Goal: Navigation & Orientation: Find specific page/section

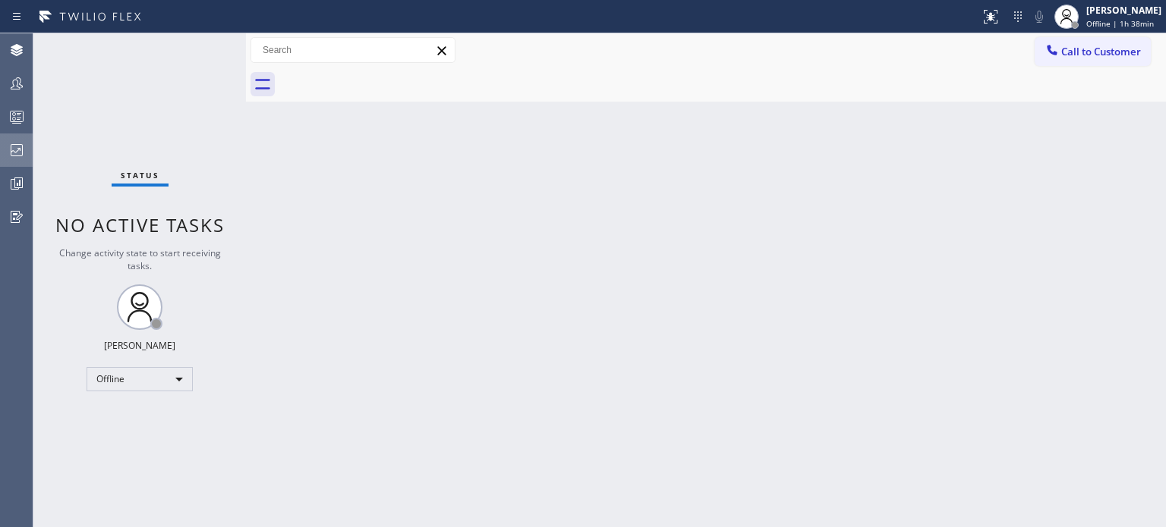
click at [25, 159] on icon at bounding box center [17, 150] width 18 height 18
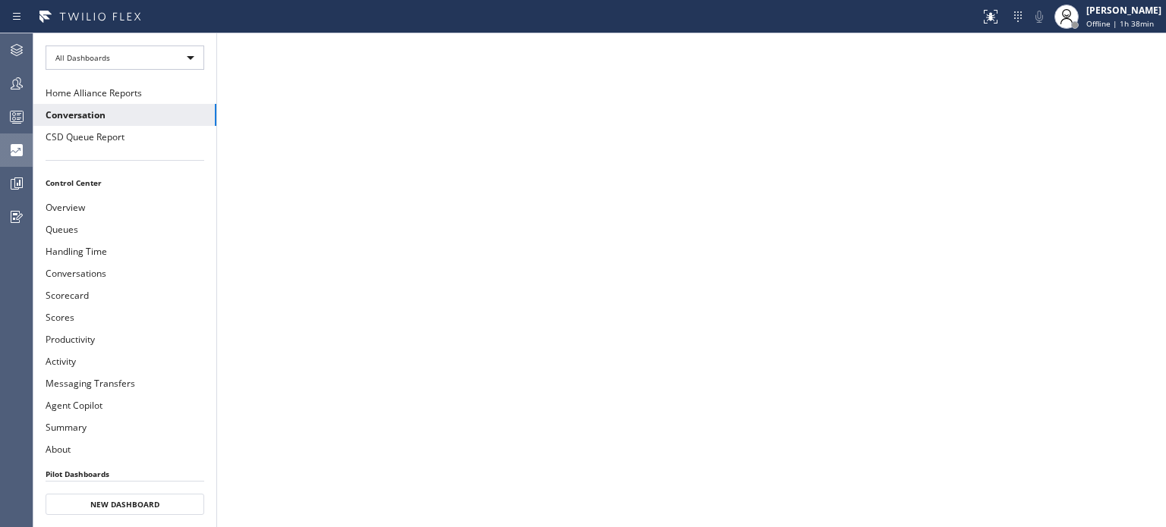
scroll to position [76, 0]
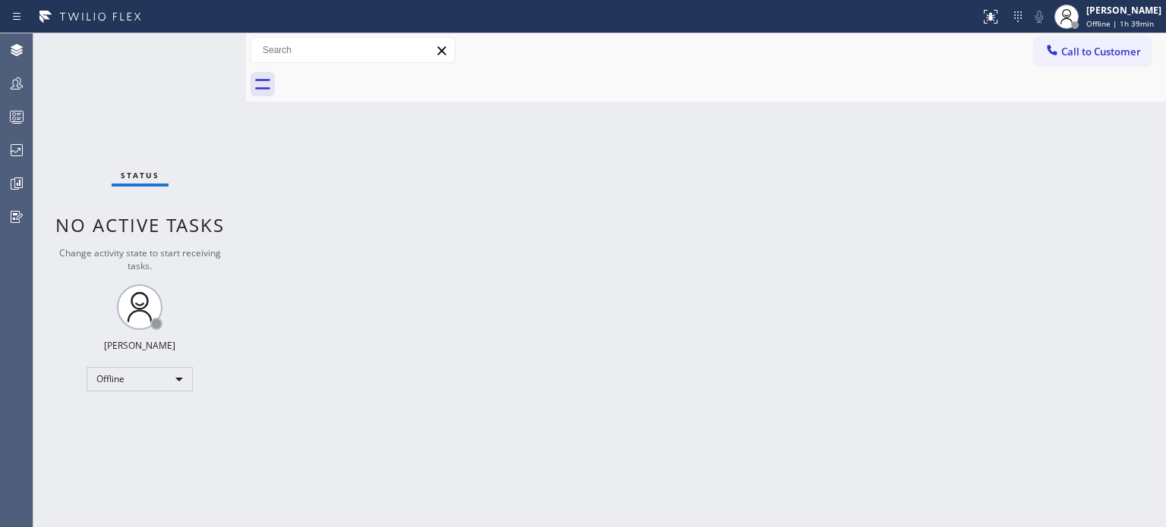
click at [208, 129] on div "Status No active tasks Change activity state to start receiving tasks. Ivanna Z…" at bounding box center [139, 280] width 213 height 494
click at [18, 121] on icon at bounding box center [17, 117] width 18 height 18
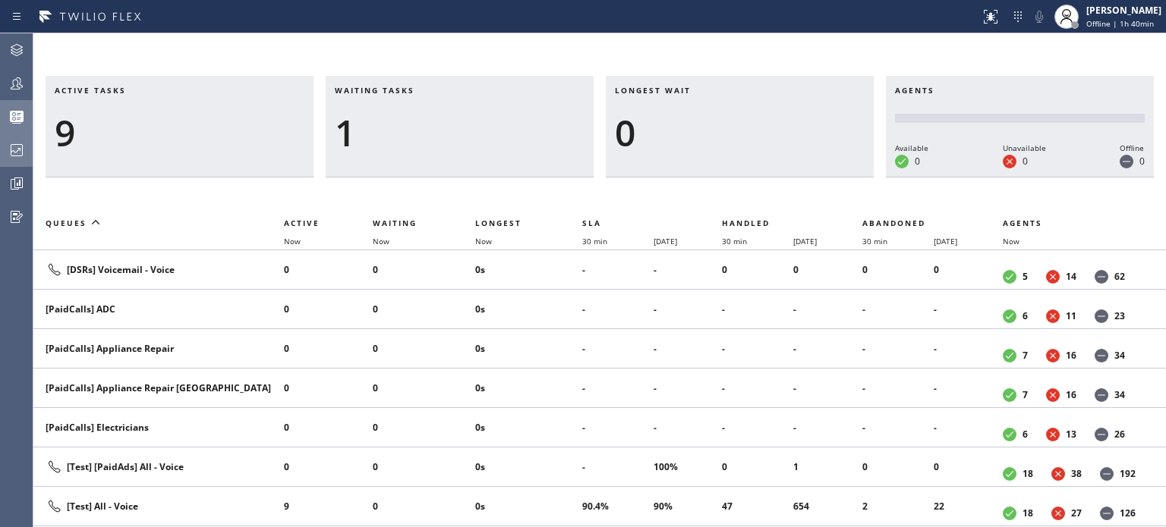
click at [10, 149] on icon at bounding box center [17, 150] width 18 height 18
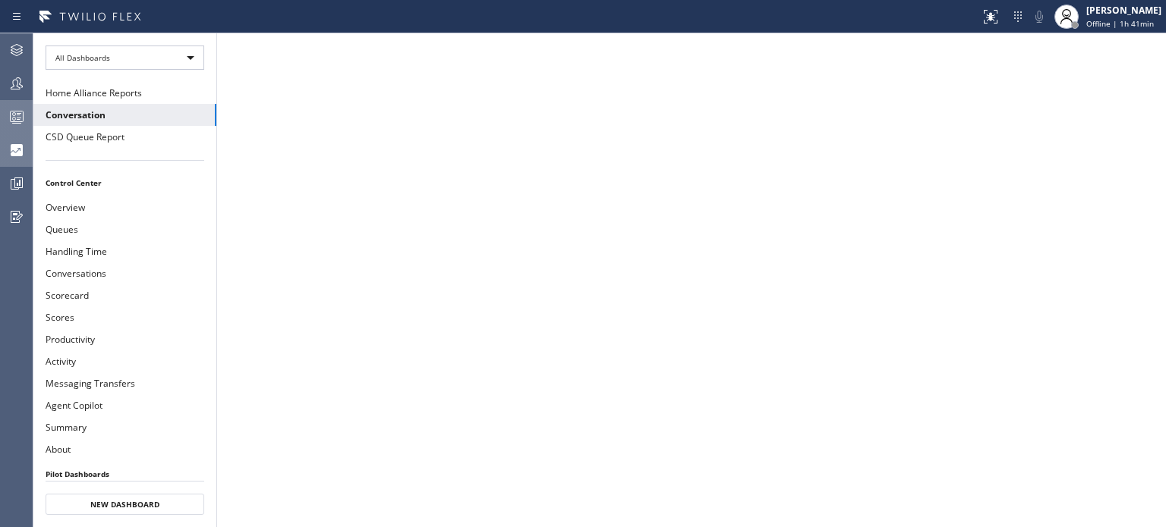
click at [11, 112] on rect at bounding box center [17, 117] width 13 height 11
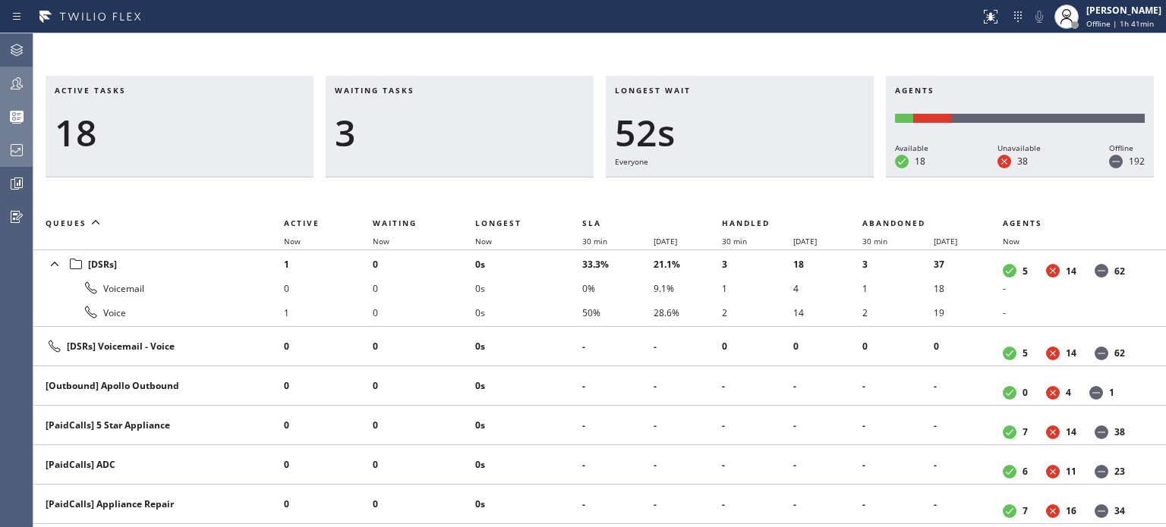
click at [16, 90] on icon at bounding box center [17, 83] width 18 height 18
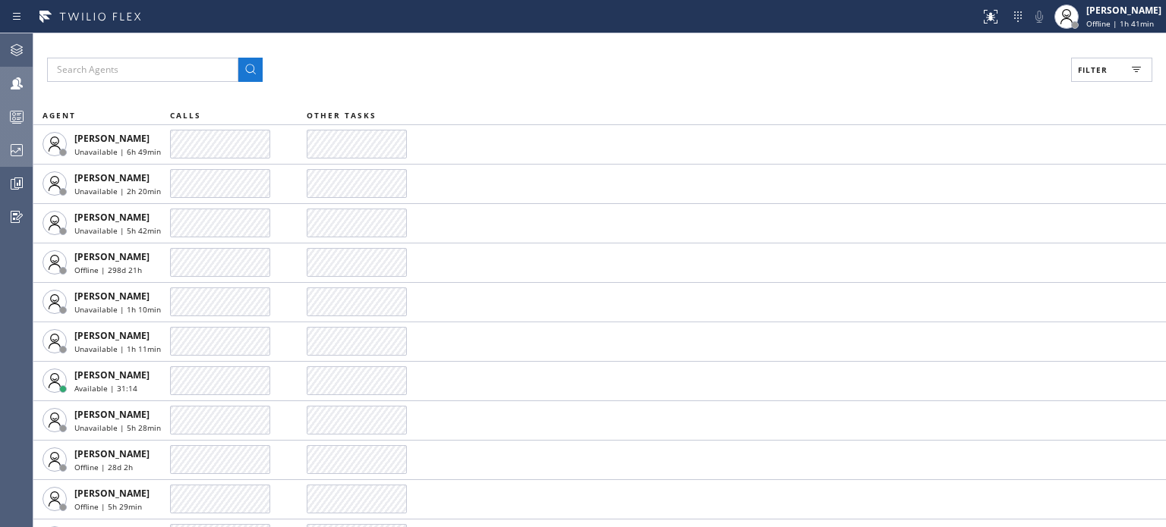
click at [11, 142] on icon at bounding box center [17, 150] width 18 height 18
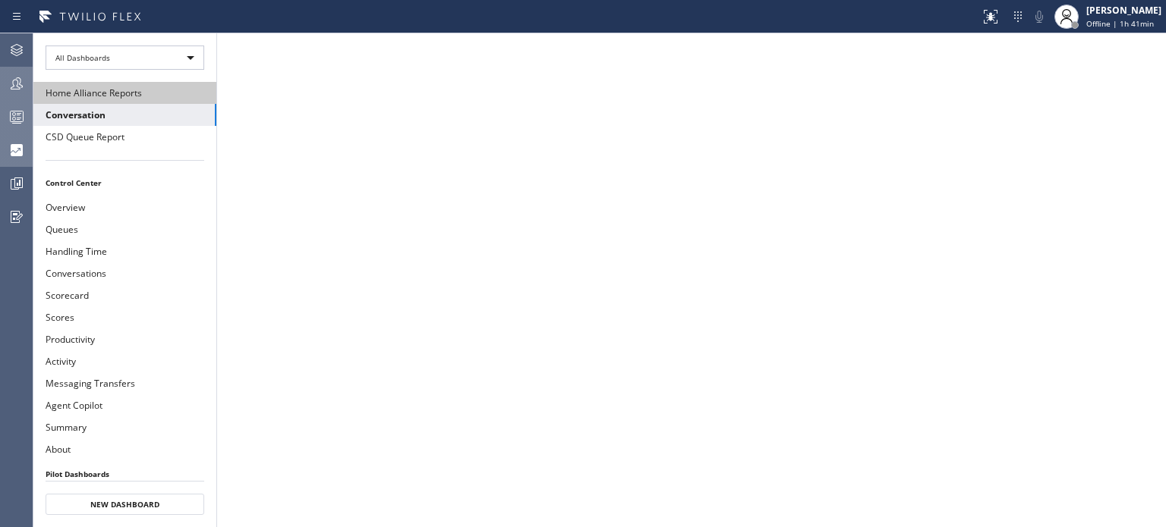
click at [108, 90] on button "Home Alliance Reports" at bounding box center [124, 93] width 183 height 22
click at [87, 112] on button "Conversation" at bounding box center [124, 115] width 183 height 22
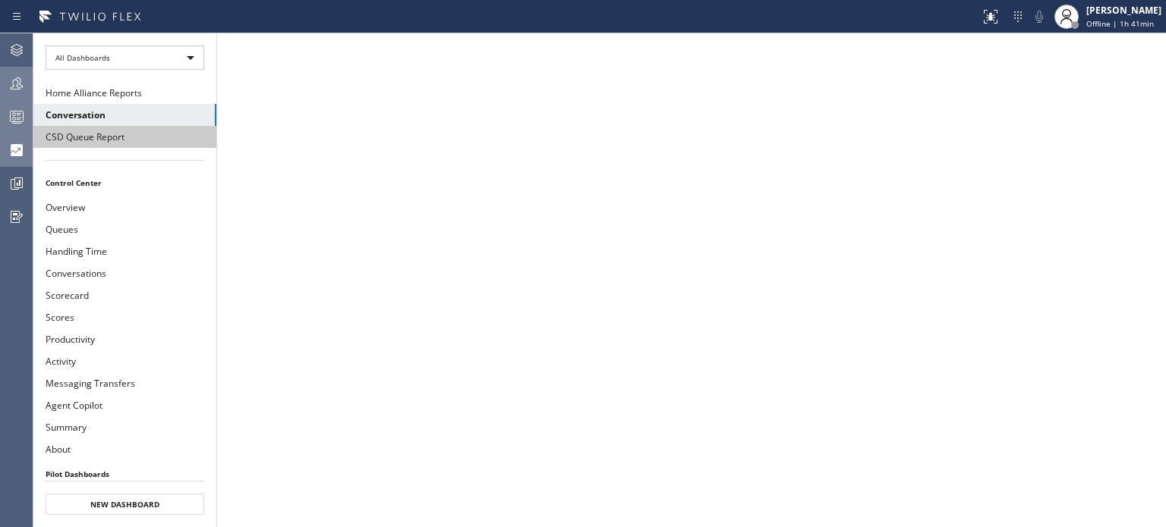
click at [88, 137] on button "CSD Queue Report" at bounding box center [124, 137] width 183 height 22
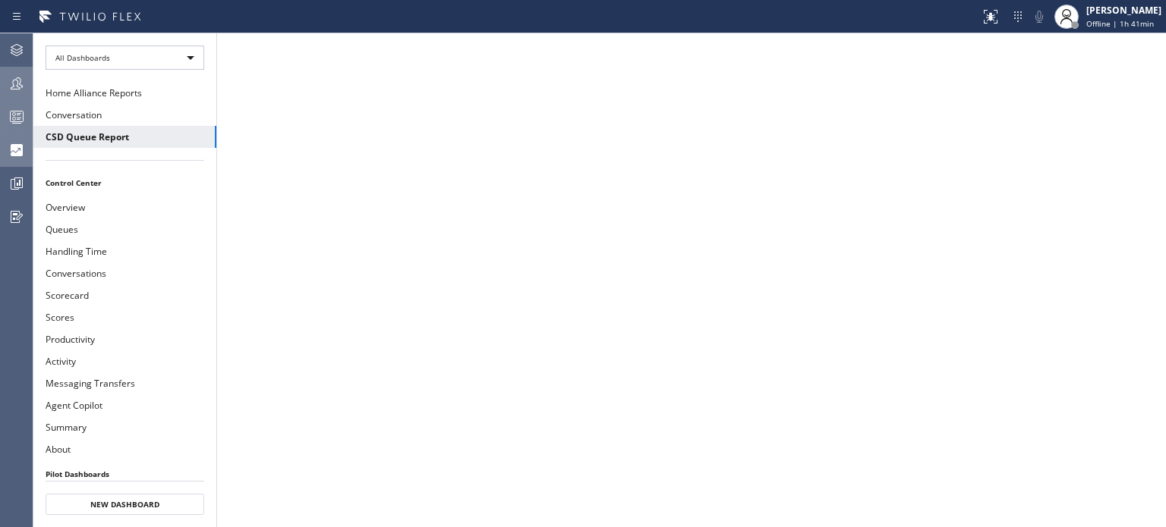
scroll to position [76, 0]
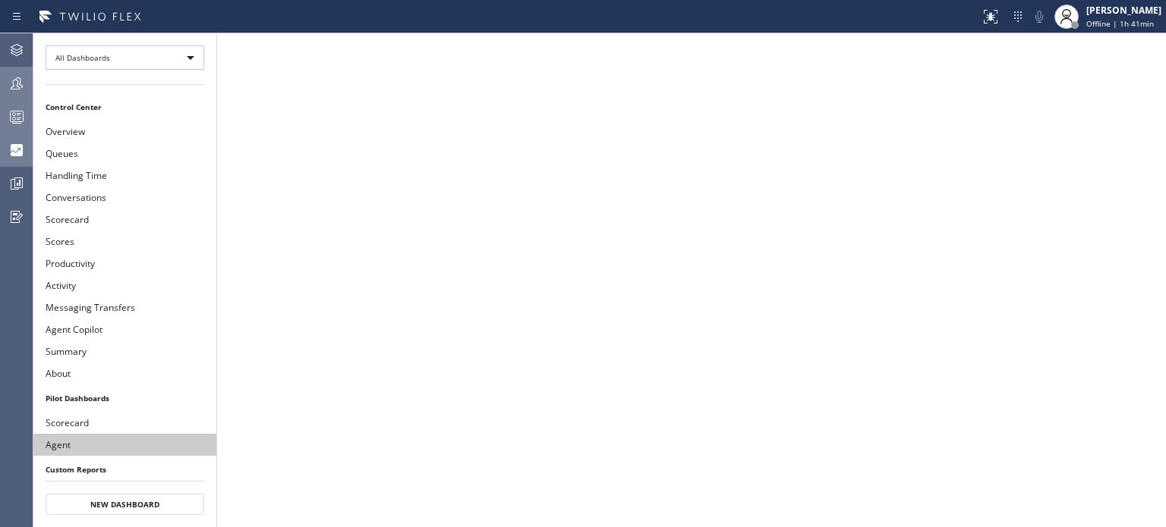
click at [67, 434] on button "Agent" at bounding box center [124, 445] width 183 height 22
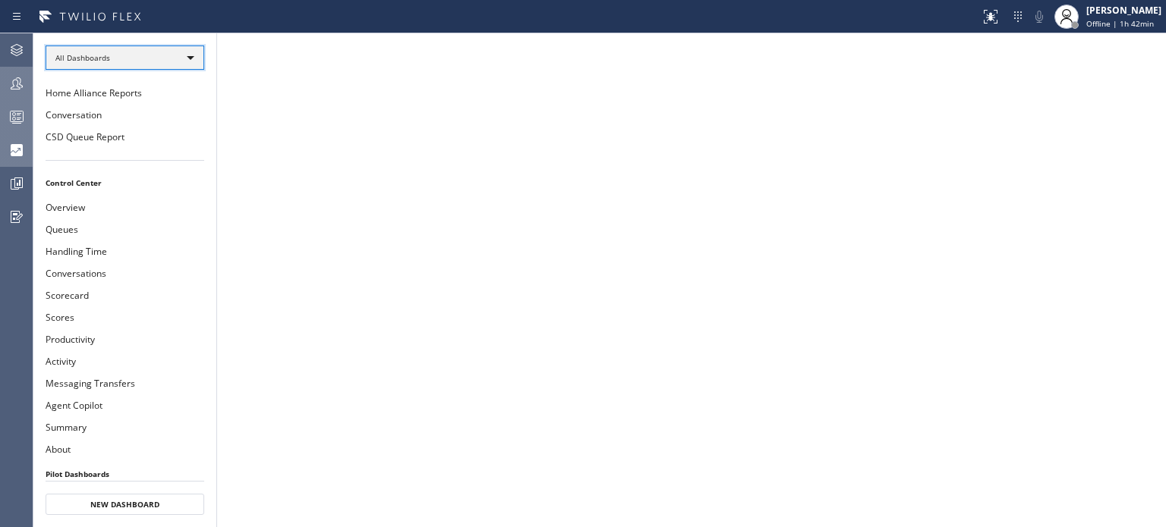
click at [102, 60] on div "All Dashboards" at bounding box center [125, 58] width 159 height 24
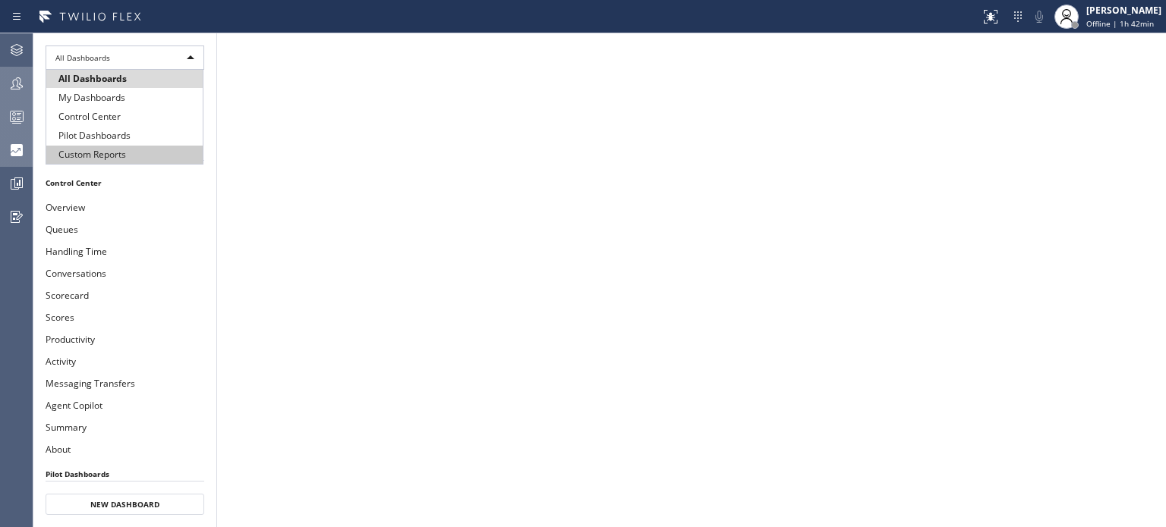
click at [148, 155] on li "Custom Reports" at bounding box center [124, 155] width 156 height 18
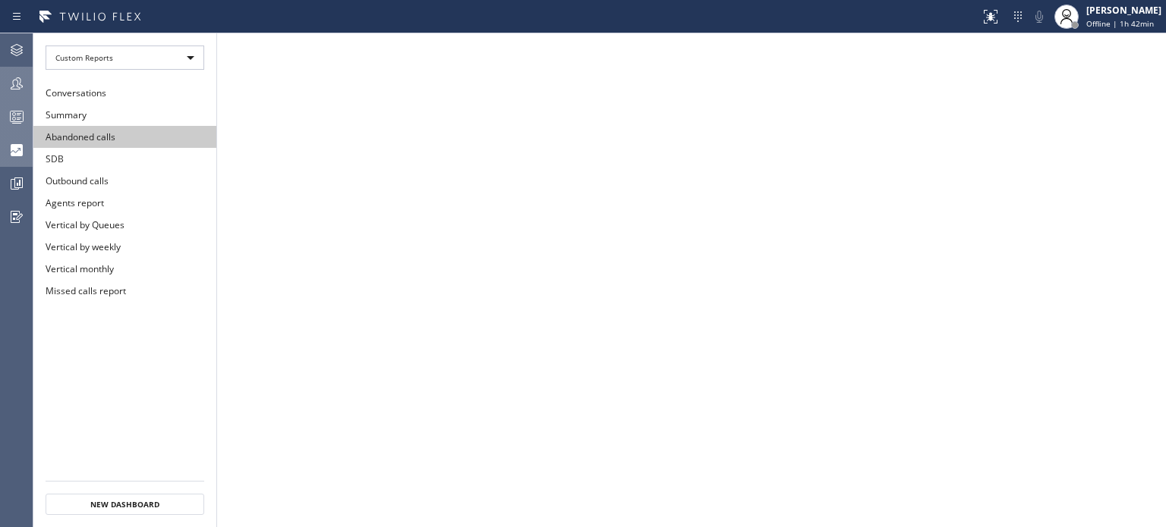
click at [118, 133] on button "Abandoned calls" at bounding box center [124, 137] width 183 height 22
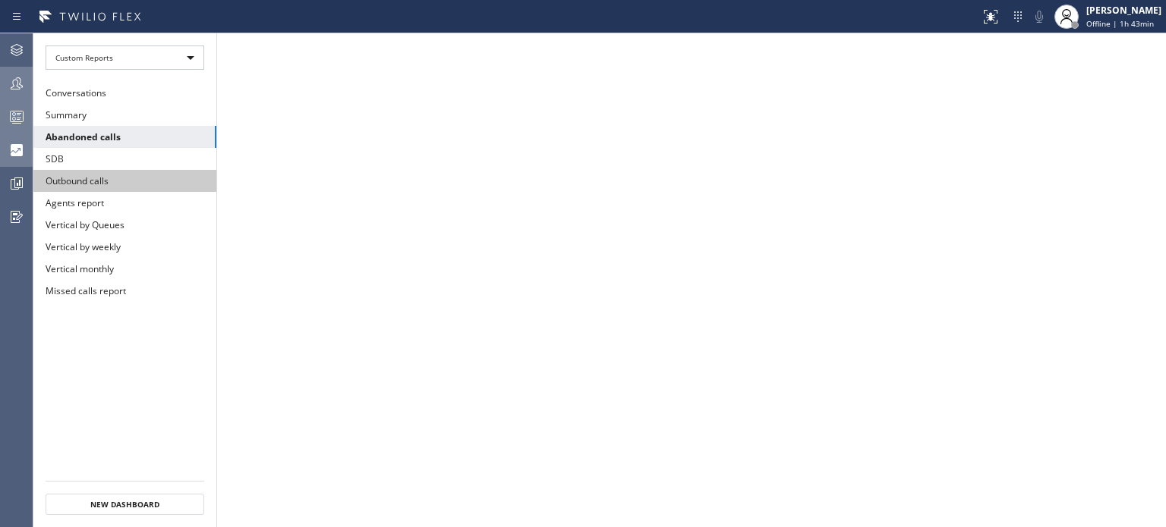
click at [111, 185] on button "Outbound calls" at bounding box center [124, 181] width 183 height 22
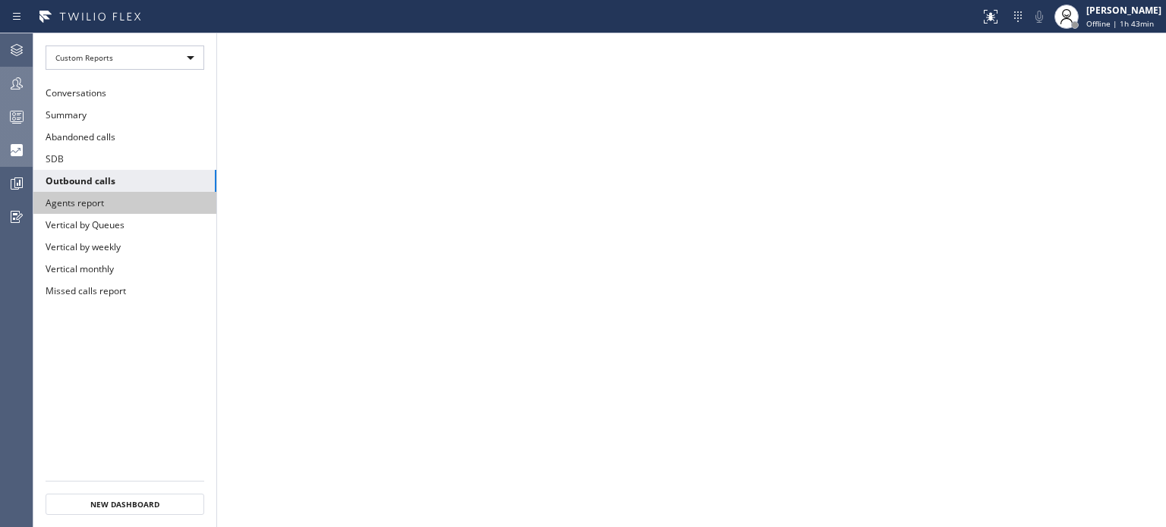
click at [91, 200] on button "Agents report" at bounding box center [124, 203] width 183 height 22
click at [8, 150] on icon at bounding box center [17, 150] width 18 height 18
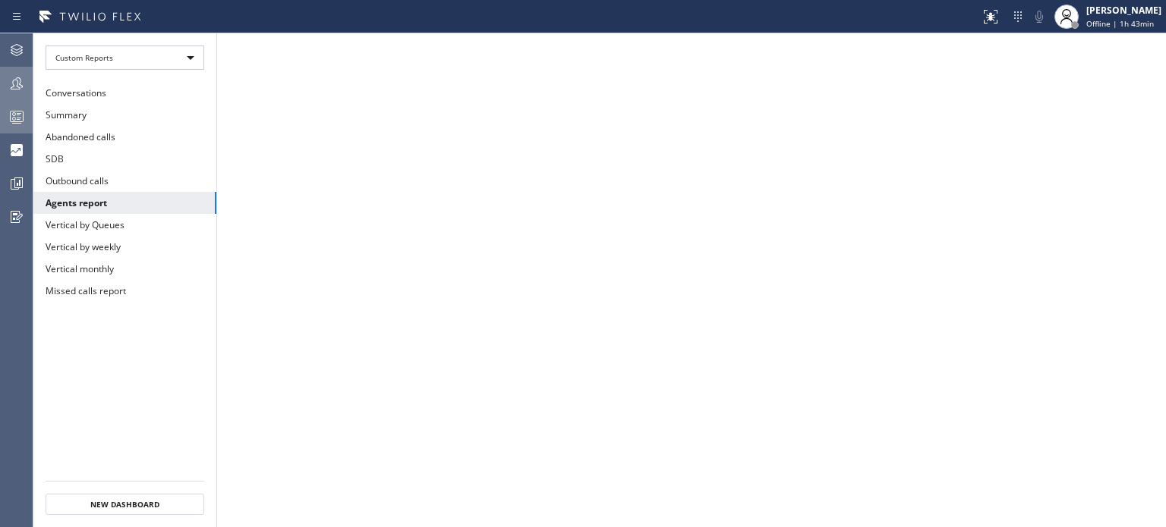
click at [15, 119] on circle at bounding box center [14, 119] width 3 height 3
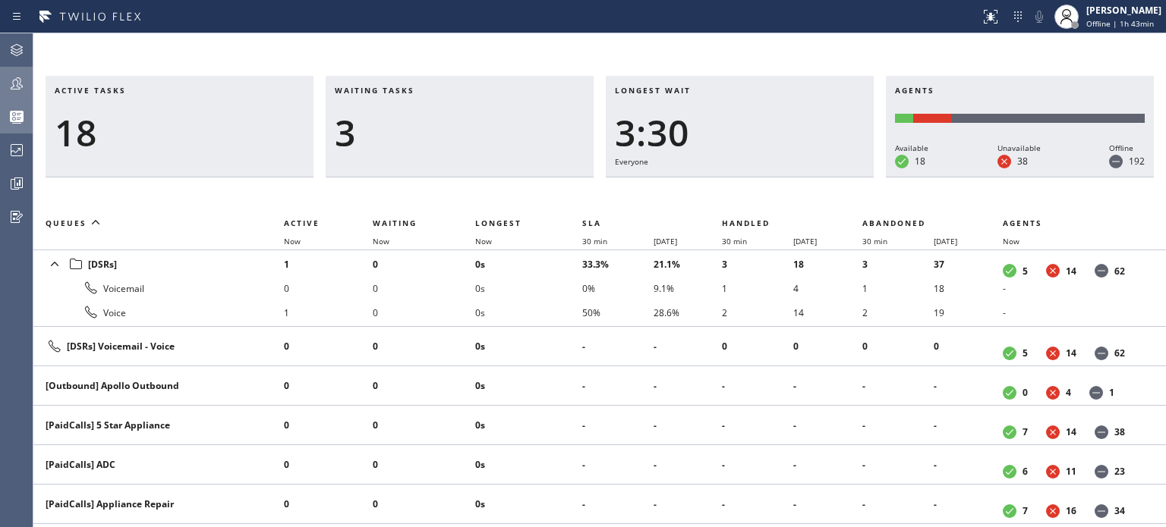
click at [12, 90] on icon at bounding box center [17, 83] width 18 height 18
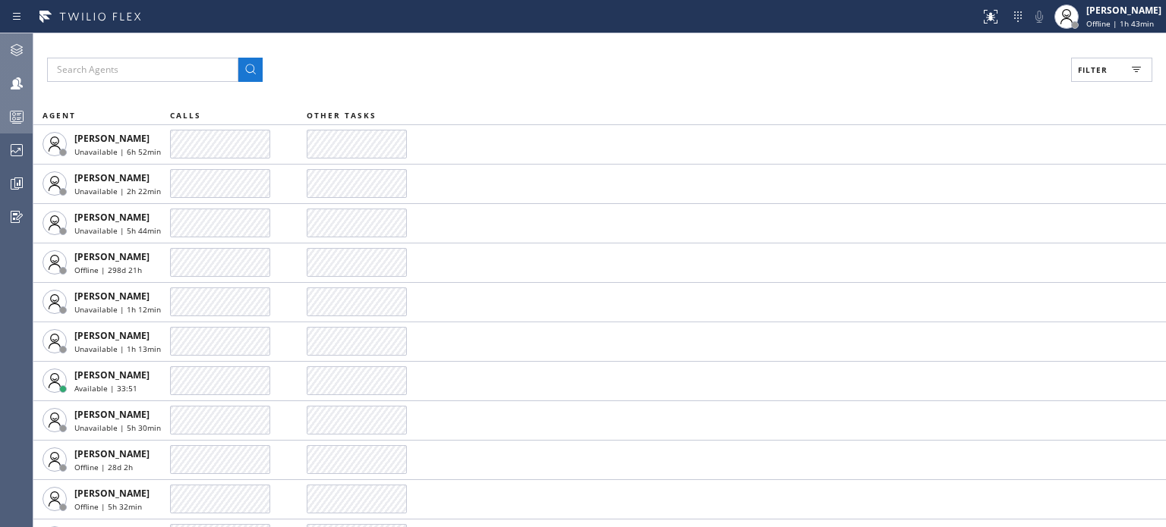
click at [22, 58] on icon at bounding box center [17, 50] width 18 height 18
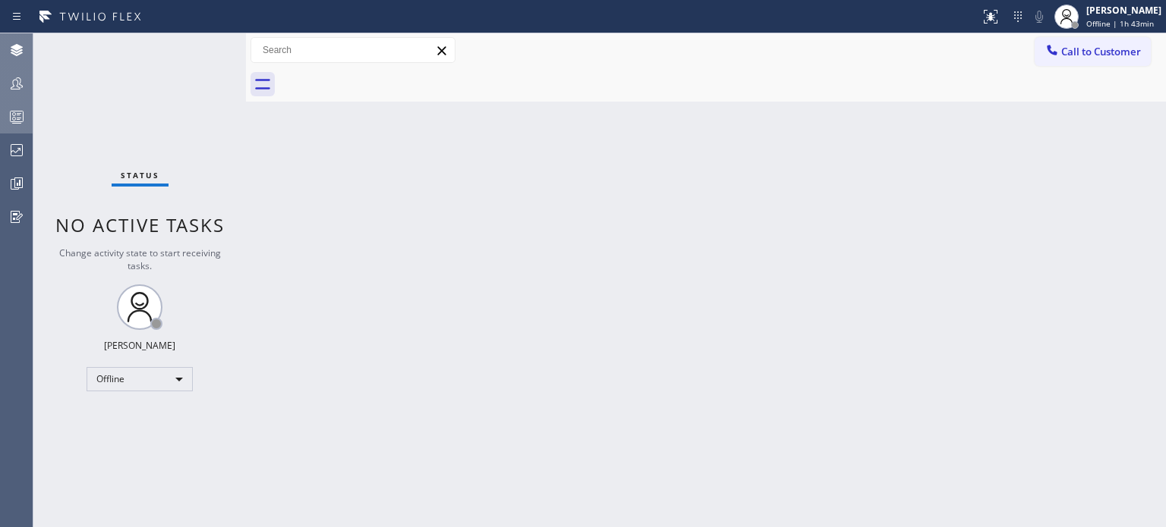
click at [15, 52] on icon at bounding box center [17, 50] width 12 height 12
click at [17, 218] on icon at bounding box center [17, 217] width 12 height 12
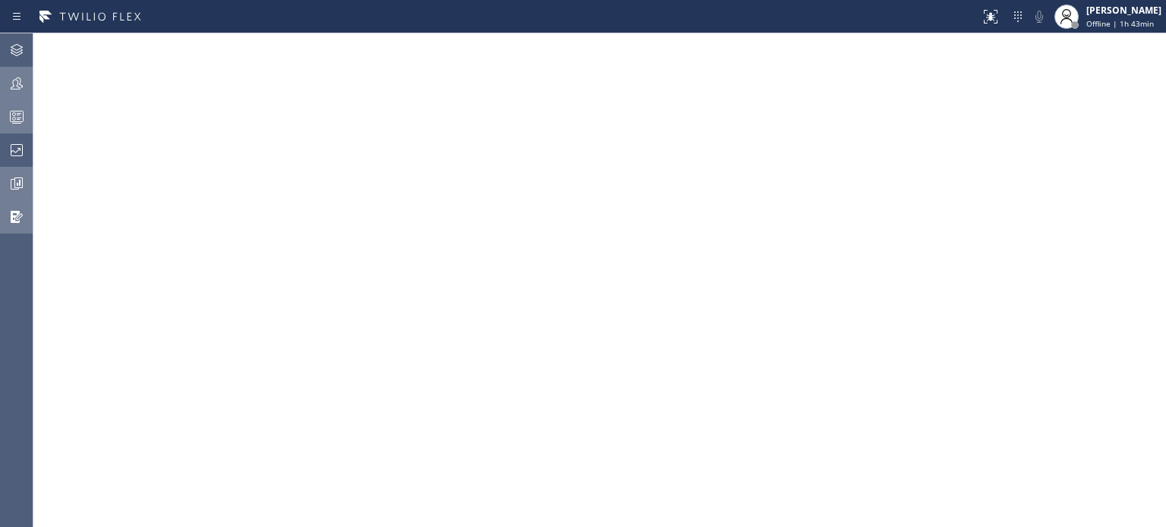
click at [12, 187] on icon at bounding box center [17, 184] width 18 height 18
click at [15, 124] on icon at bounding box center [17, 119] width 8 height 10
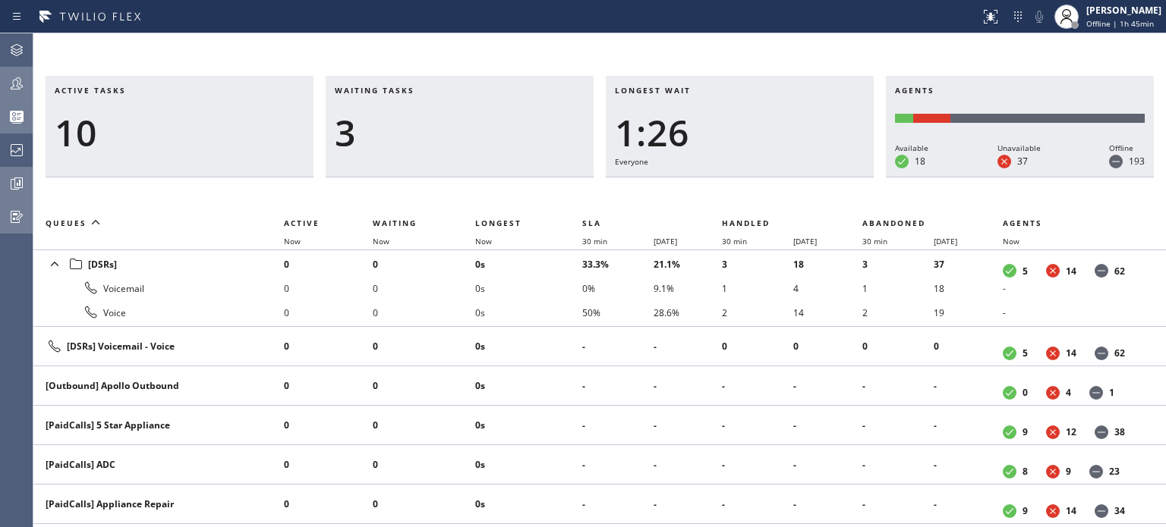
click at [16, 84] on icon at bounding box center [17, 83] width 18 height 18
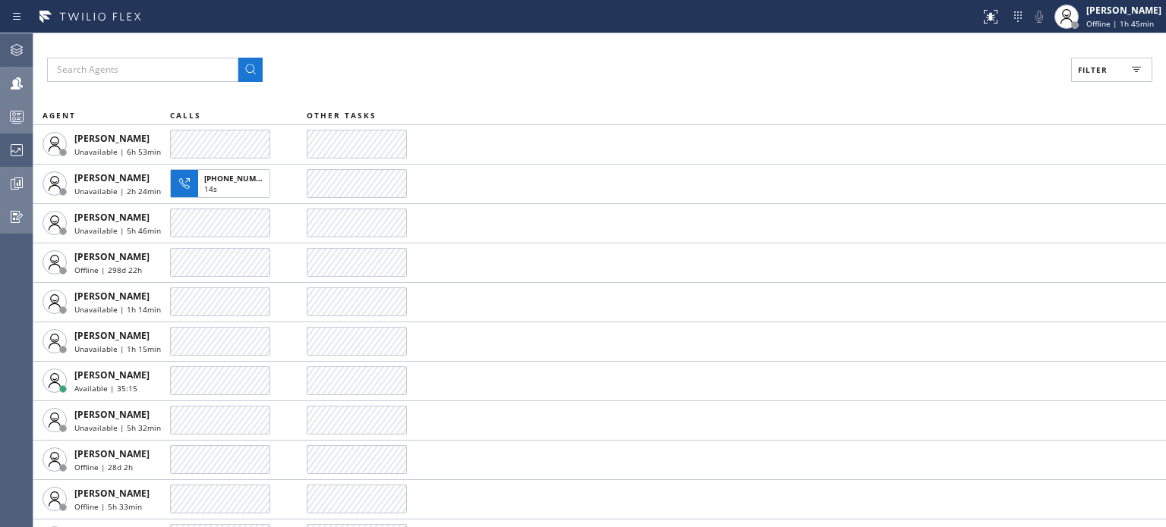
click at [9, 187] on icon at bounding box center [17, 184] width 18 height 18
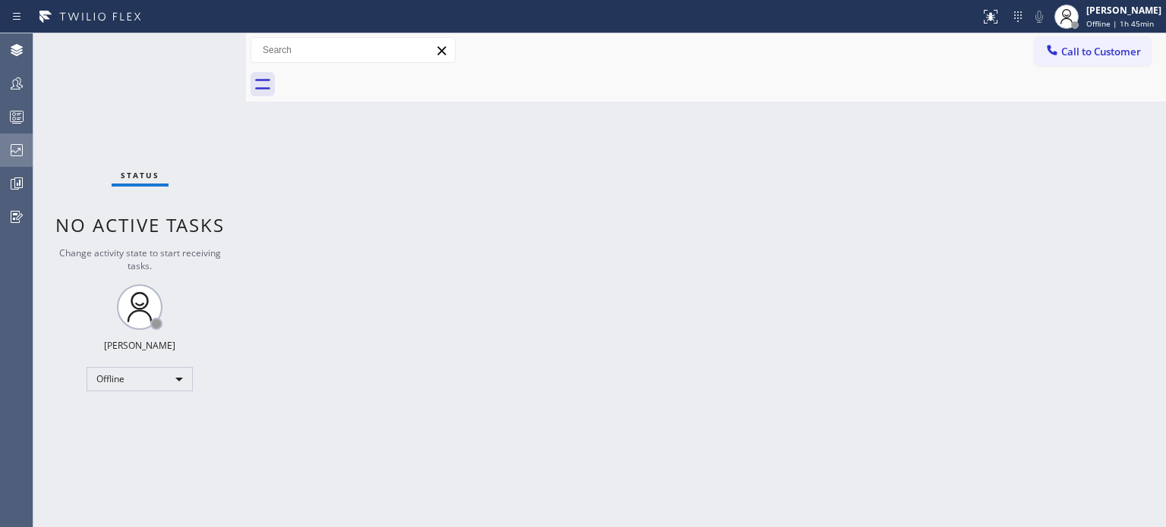
click at [24, 150] on icon at bounding box center [17, 150] width 18 height 18
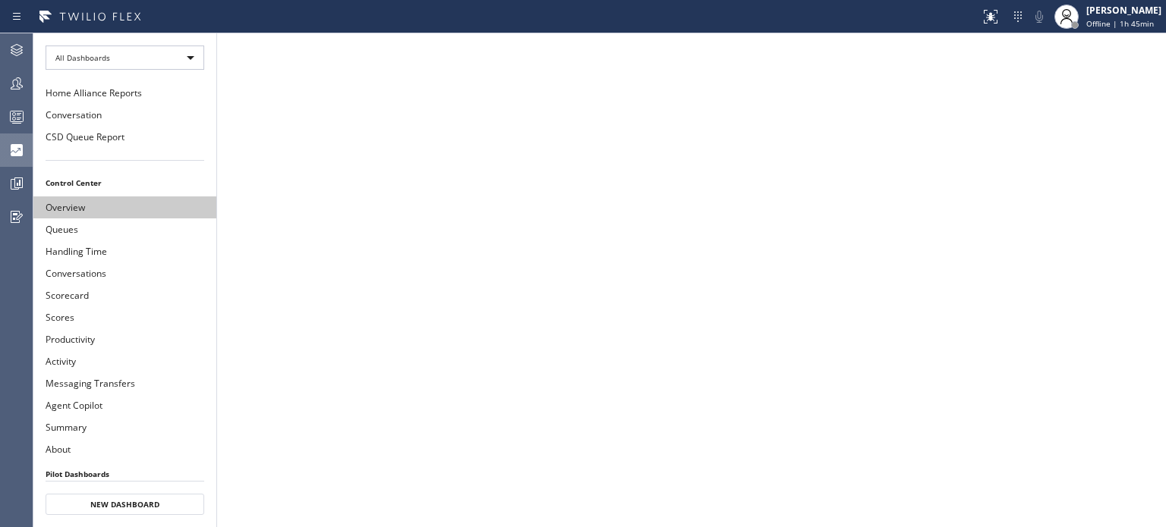
click at [83, 212] on button "Overview" at bounding box center [124, 208] width 183 height 22
click at [80, 209] on button "Overview" at bounding box center [124, 208] width 183 height 22
click at [8, 109] on icon at bounding box center [17, 117] width 18 height 18
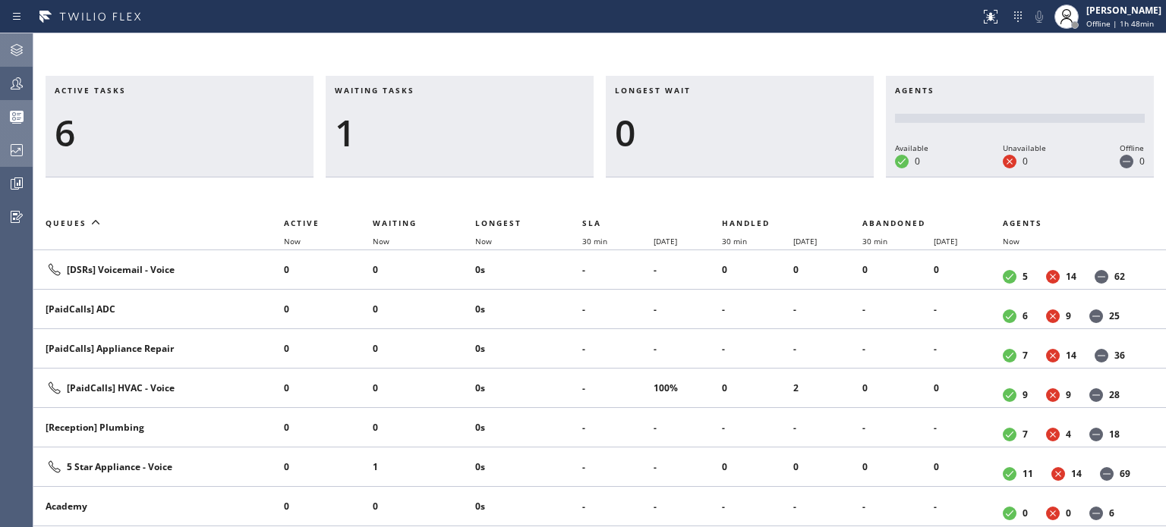
click at [2, 49] on div at bounding box center [16, 50] width 33 height 18
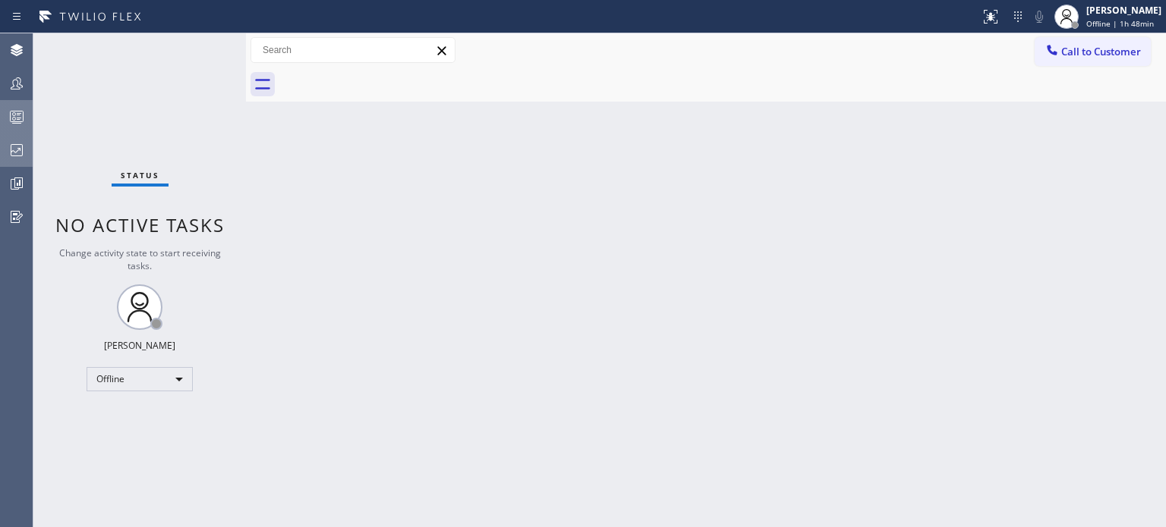
click at [20, 146] on icon at bounding box center [17, 150] width 18 height 18
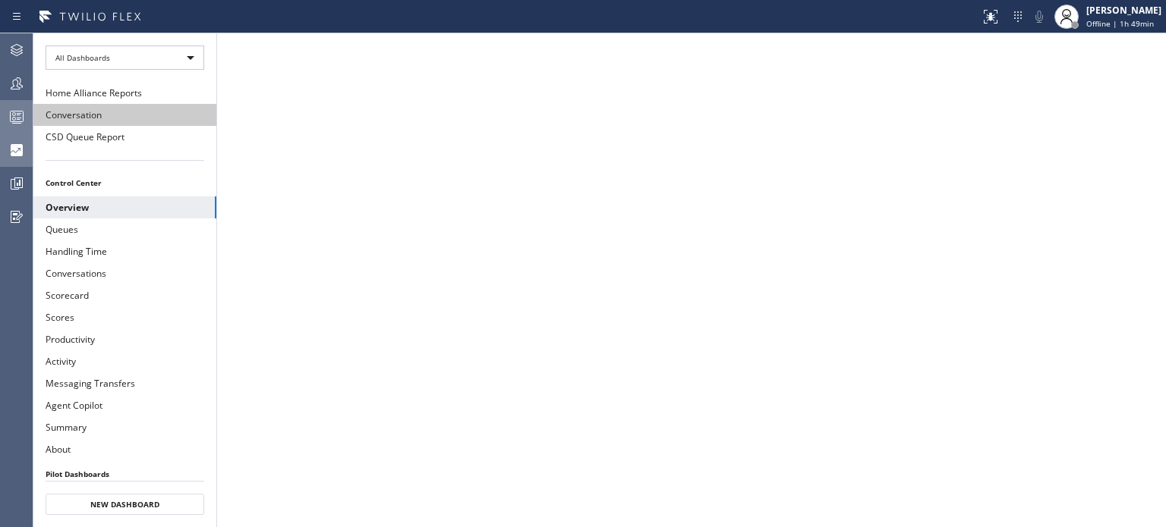
click at [38, 118] on button "Conversation" at bounding box center [124, 115] width 183 height 22
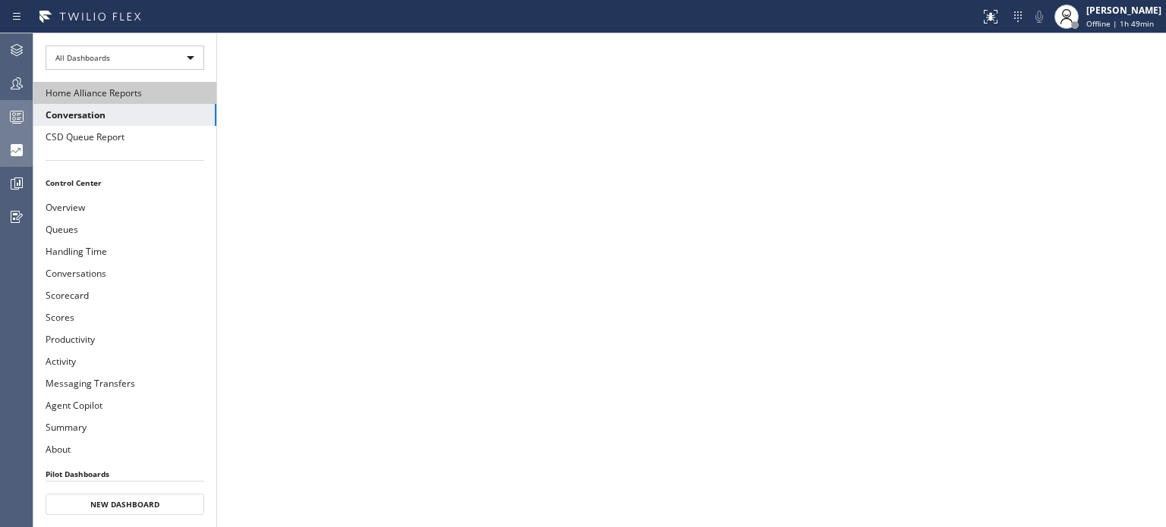
click at [120, 101] on button "Home Alliance Reports" at bounding box center [124, 93] width 183 height 22
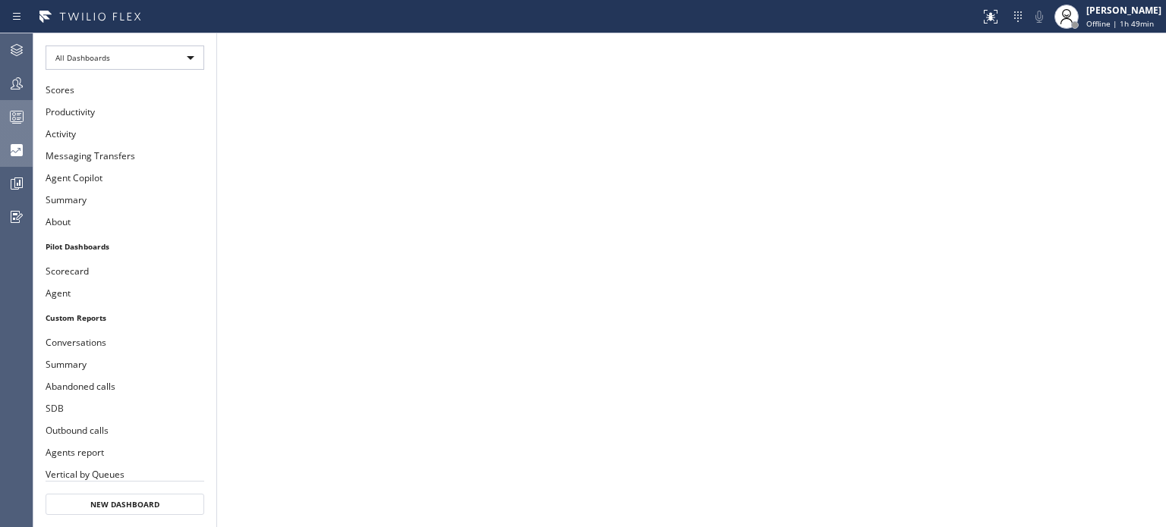
scroll to position [275, 0]
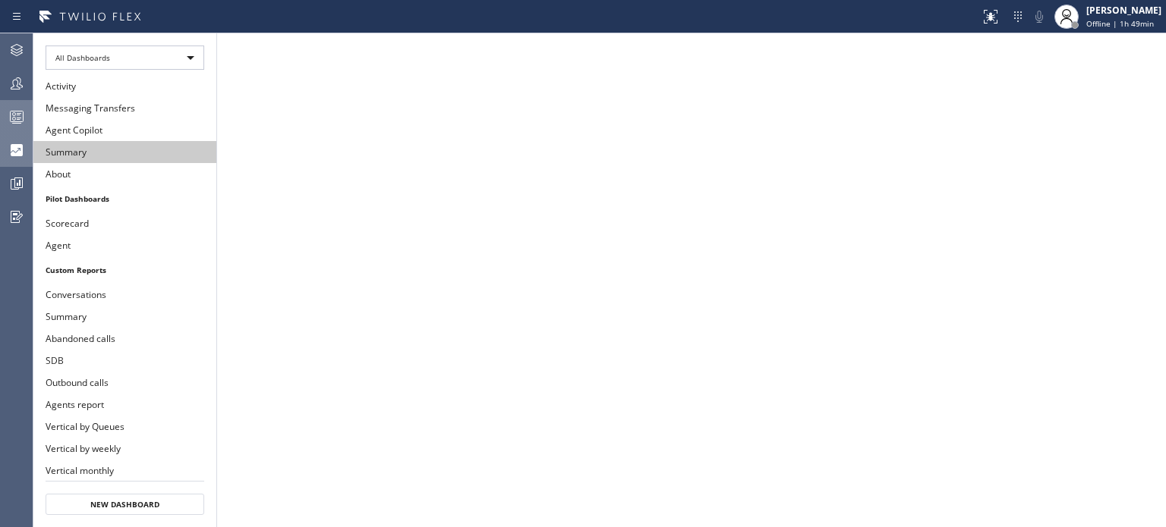
click at [70, 150] on button "Summary" at bounding box center [124, 152] width 183 height 22
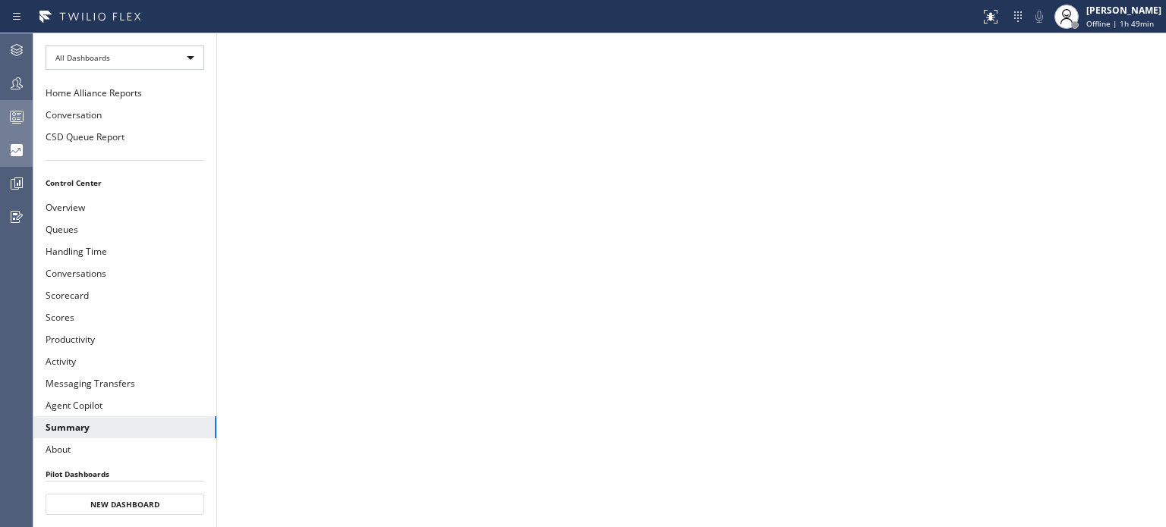
click at [14, 128] on div at bounding box center [16, 117] width 33 height 30
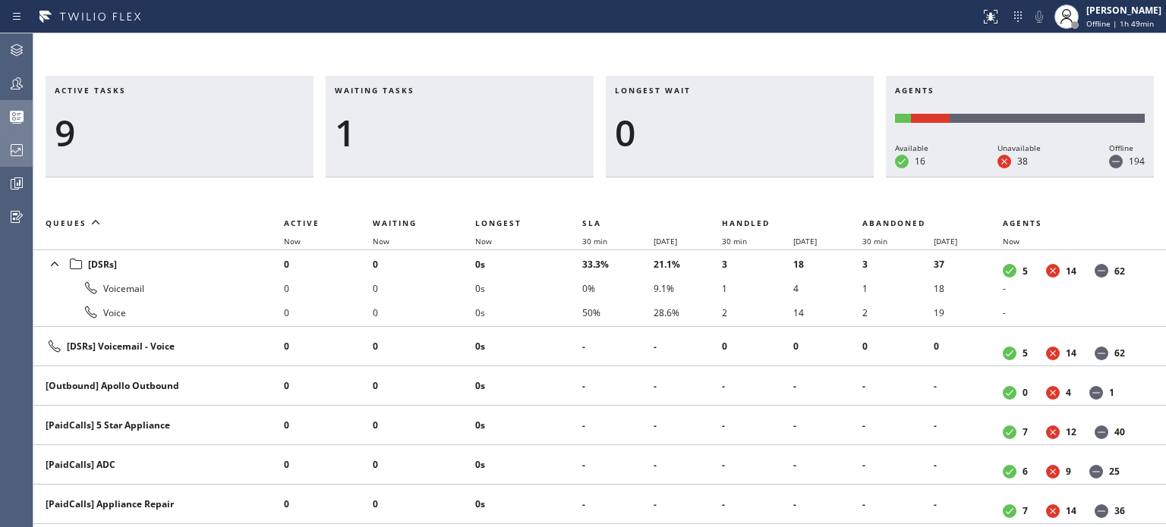
click at [14, 128] on div at bounding box center [16, 117] width 33 height 30
click at [17, 147] on icon at bounding box center [17, 150] width 18 height 18
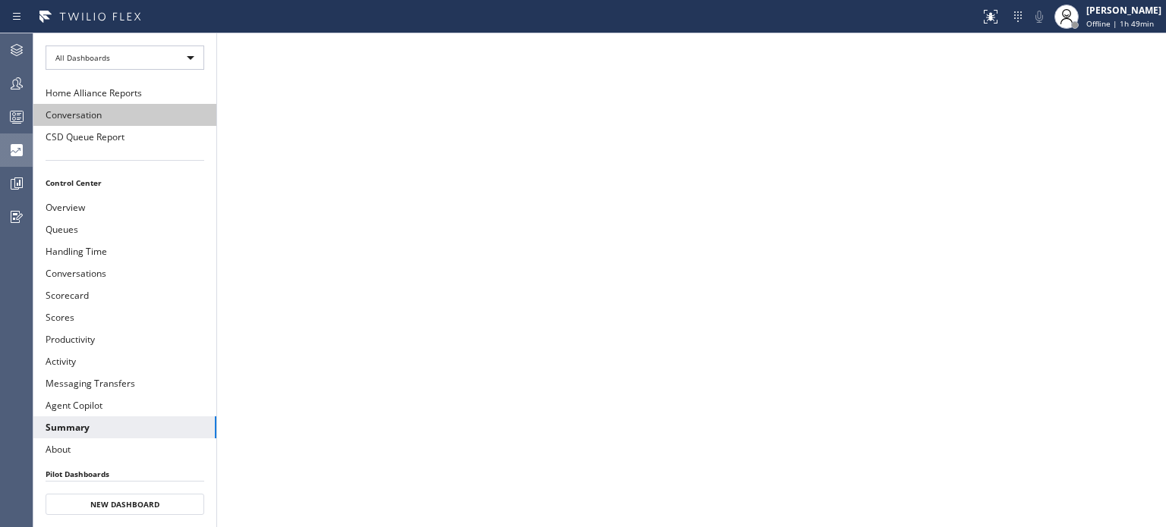
click at [120, 107] on button "Conversation" at bounding box center [124, 115] width 183 height 22
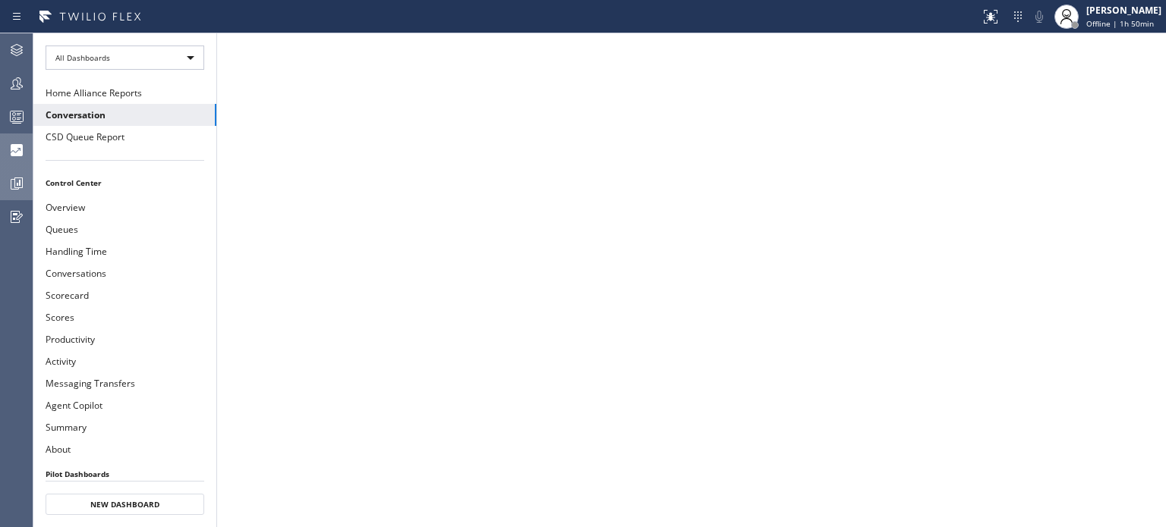
click at [19, 186] on icon at bounding box center [17, 184] width 18 height 18
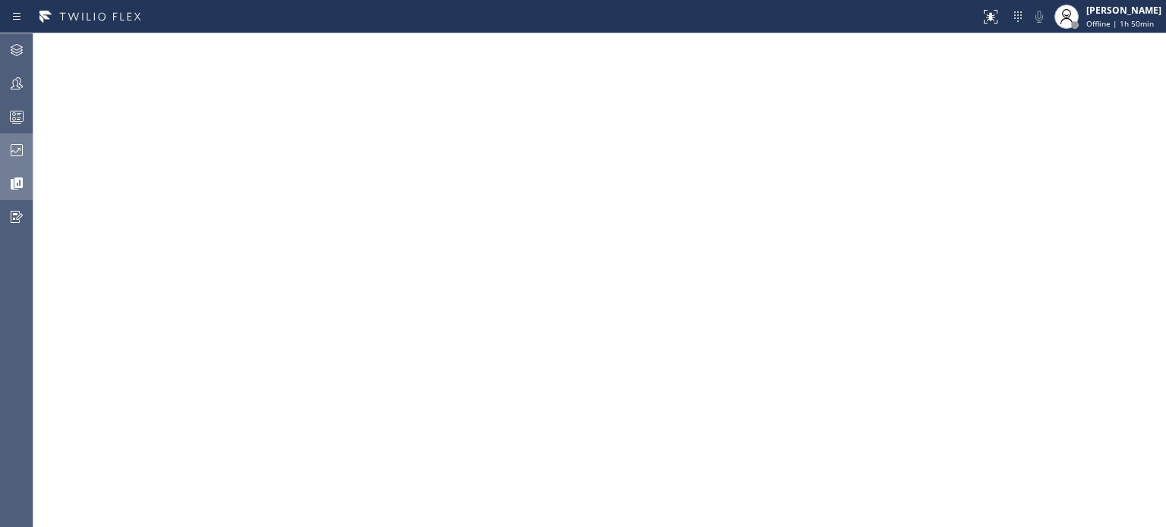
click at [18, 162] on div at bounding box center [16, 150] width 33 height 30
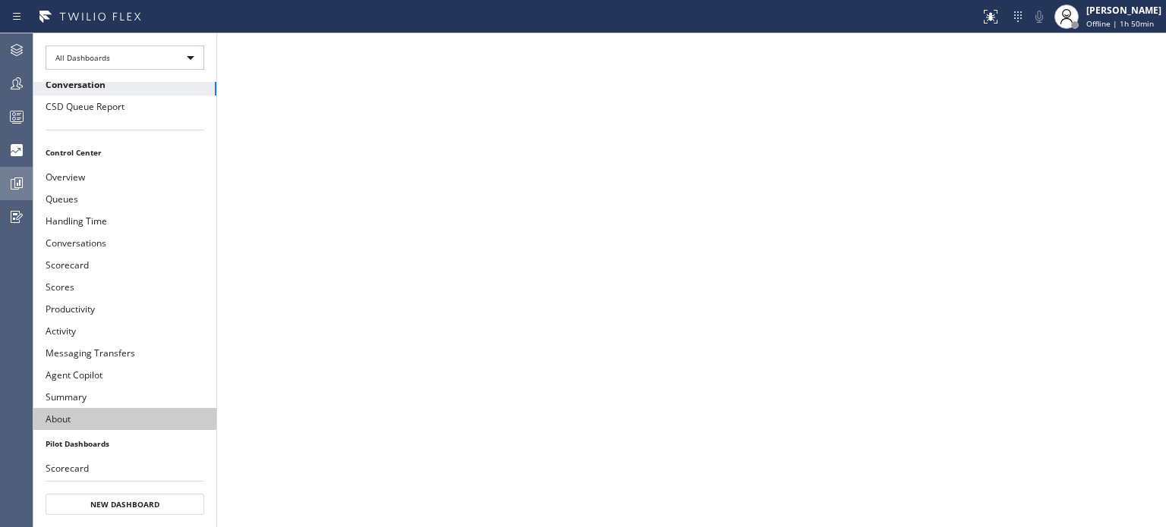
scroll to position [275, 0]
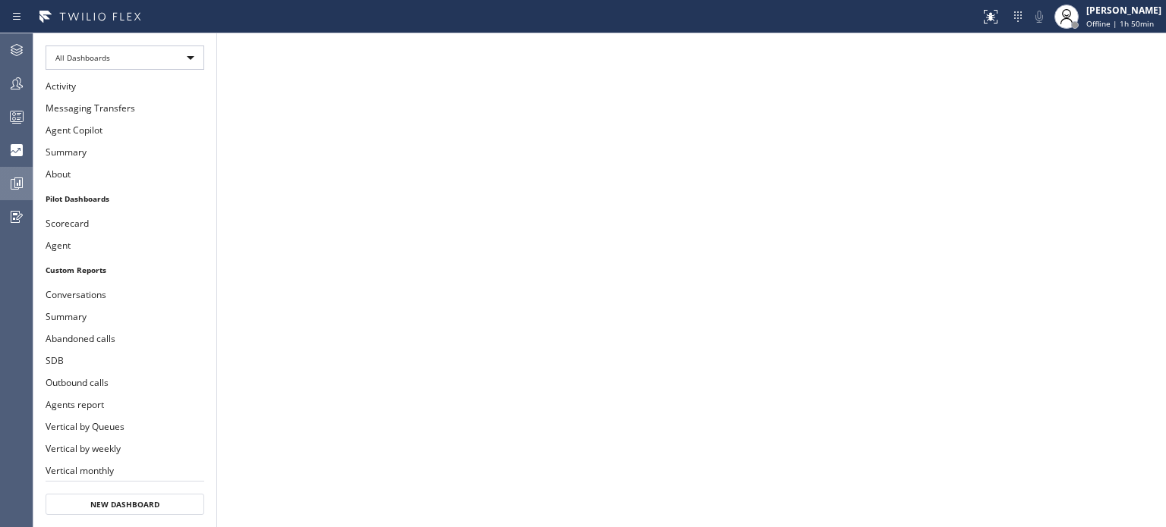
click at [17, 184] on icon at bounding box center [19, 183] width 4 height 6
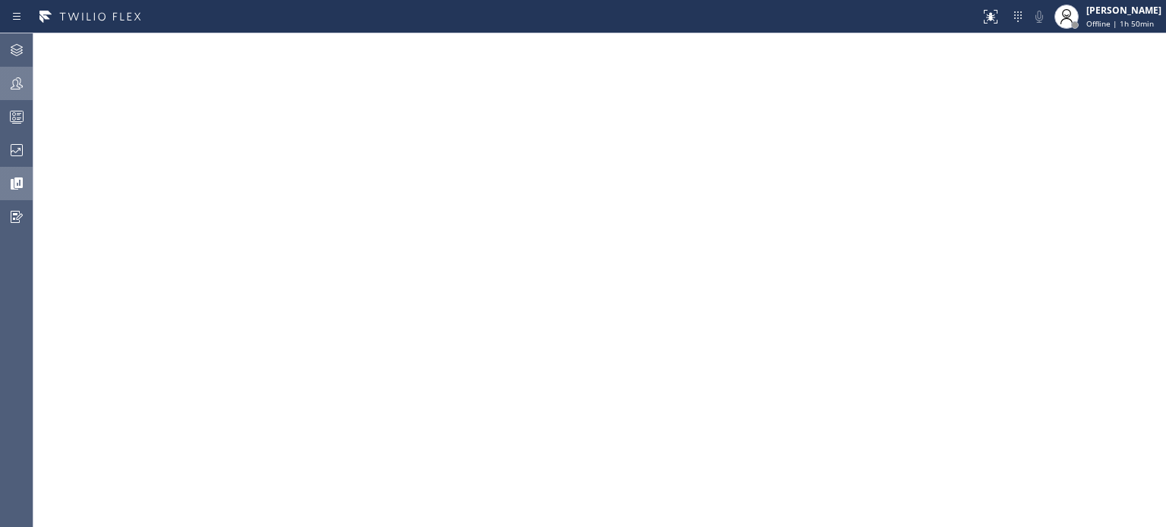
click at [6, 93] on div at bounding box center [16, 83] width 33 height 30
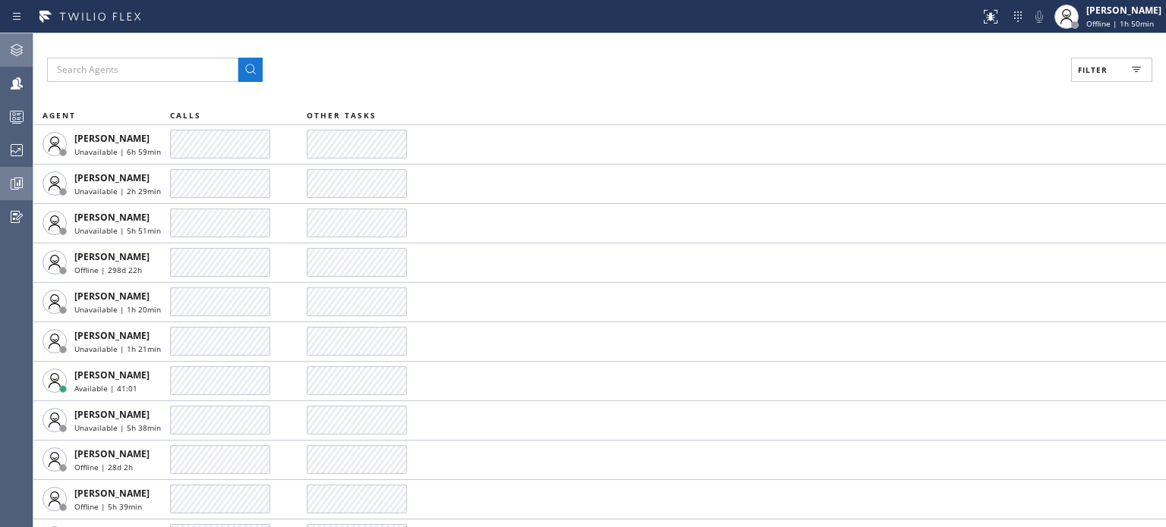
click at [7, 37] on div at bounding box center [16, 50] width 33 height 30
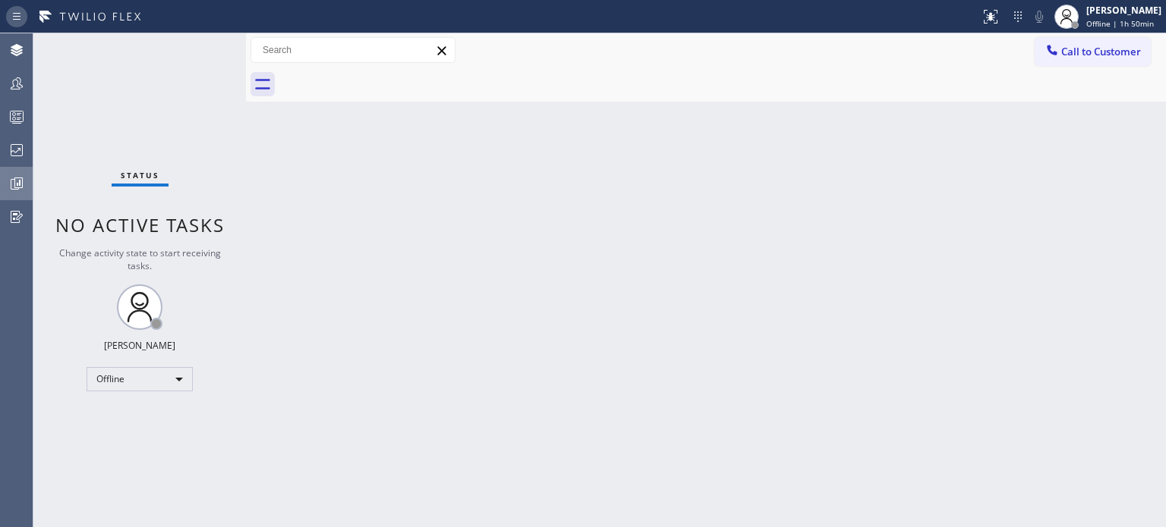
click at [15, 24] on icon at bounding box center [17, 17] width 18 height 18
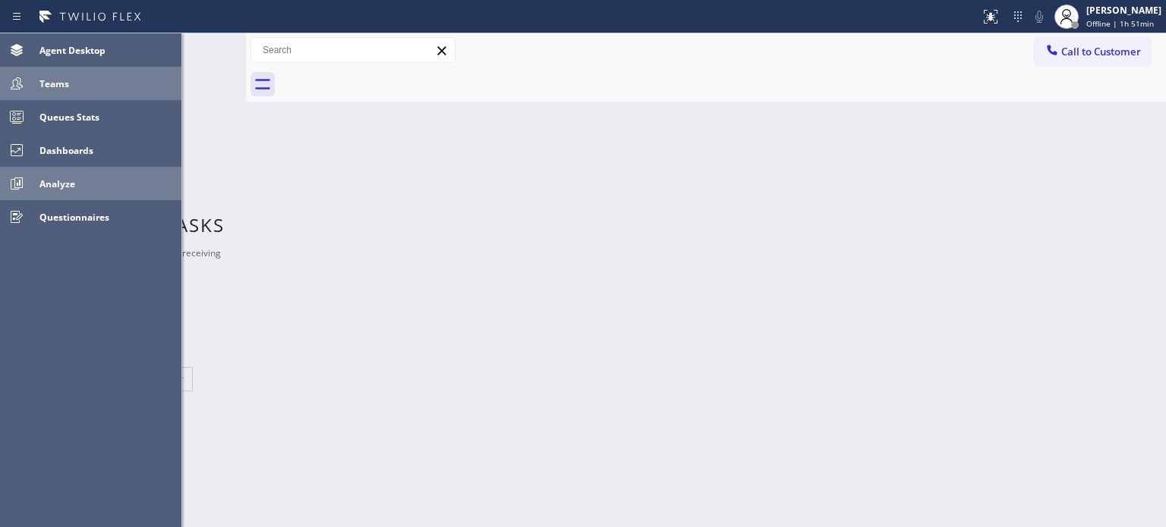
click at [70, 90] on div "Teams" at bounding box center [107, 83] width 148 height 25
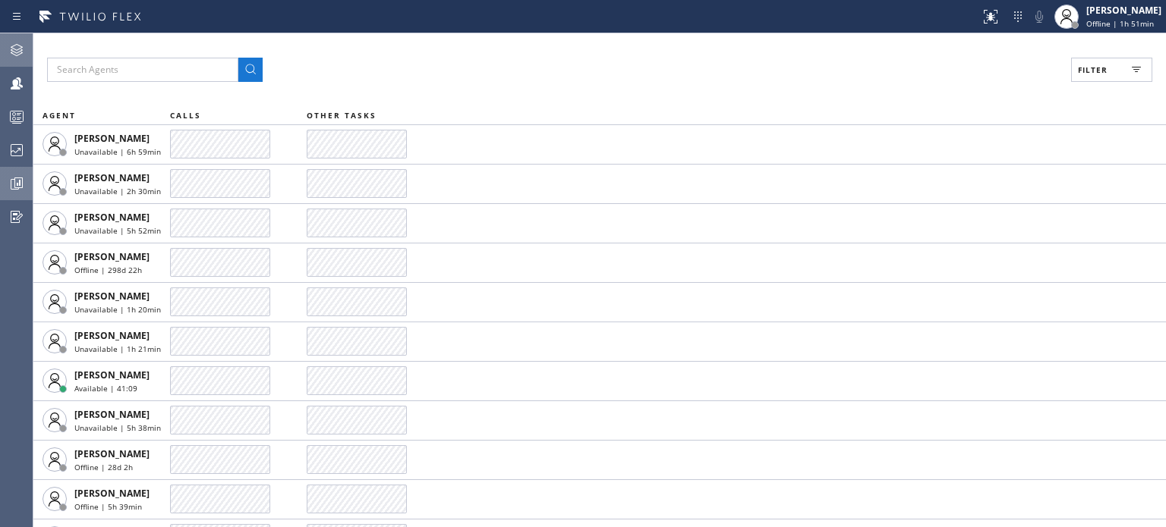
click at [24, 60] on div at bounding box center [16, 50] width 33 height 30
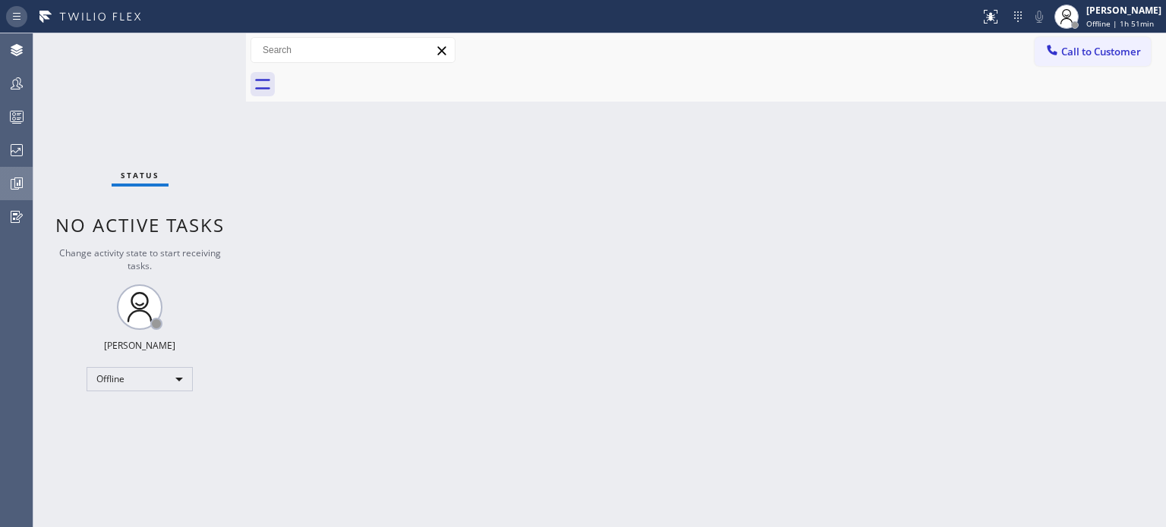
click at [18, 20] on icon at bounding box center [17, 17] width 18 height 18
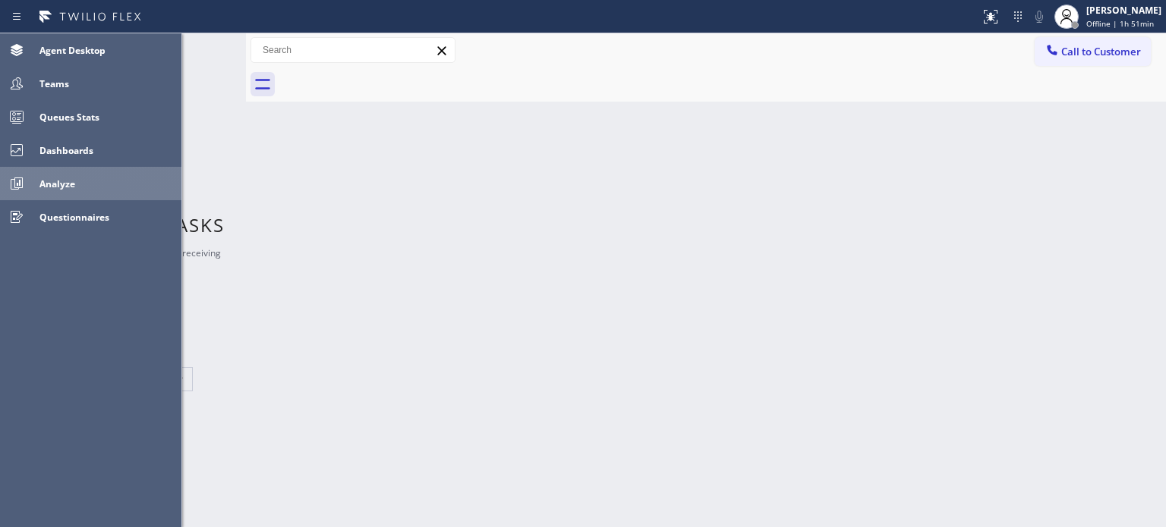
click at [68, 184] on span "Analyze" at bounding box center [57, 184] width 36 height 13
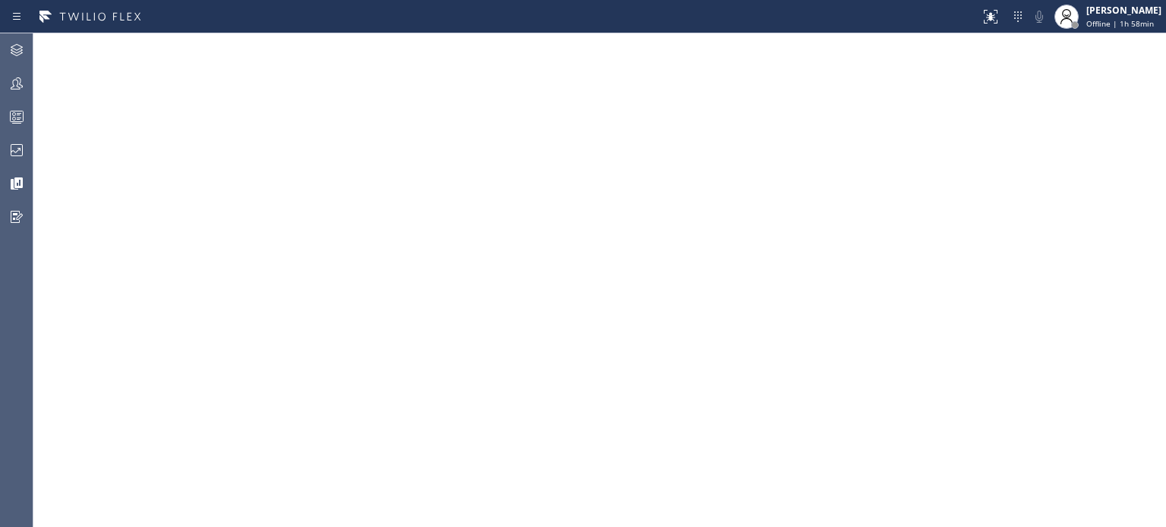
click at [20, 150] on icon at bounding box center [17, 150] width 18 height 18
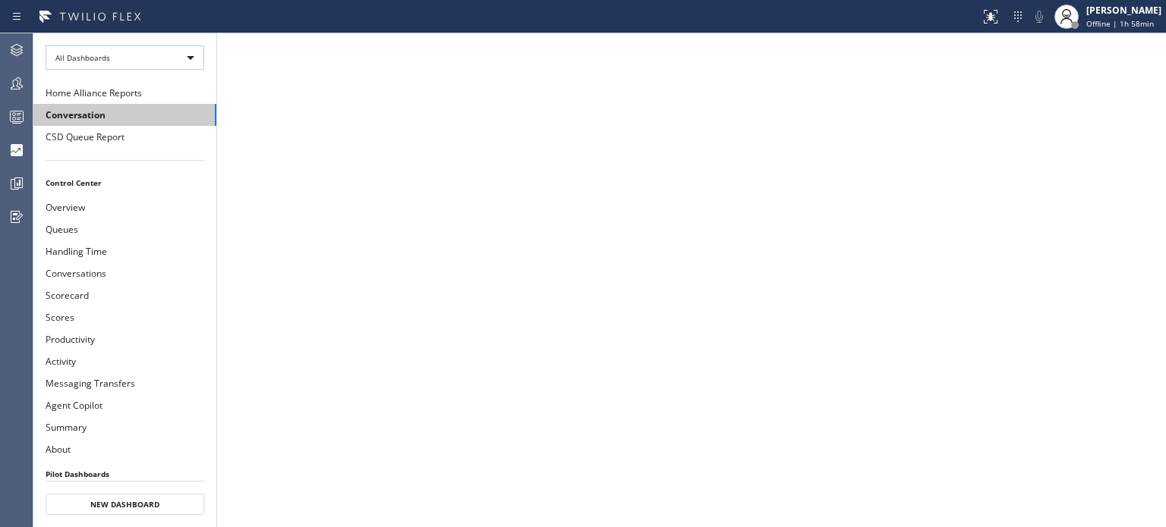
click at [82, 120] on button "Conversation" at bounding box center [124, 115] width 183 height 22
click at [11, 178] on icon at bounding box center [17, 184] width 18 height 18
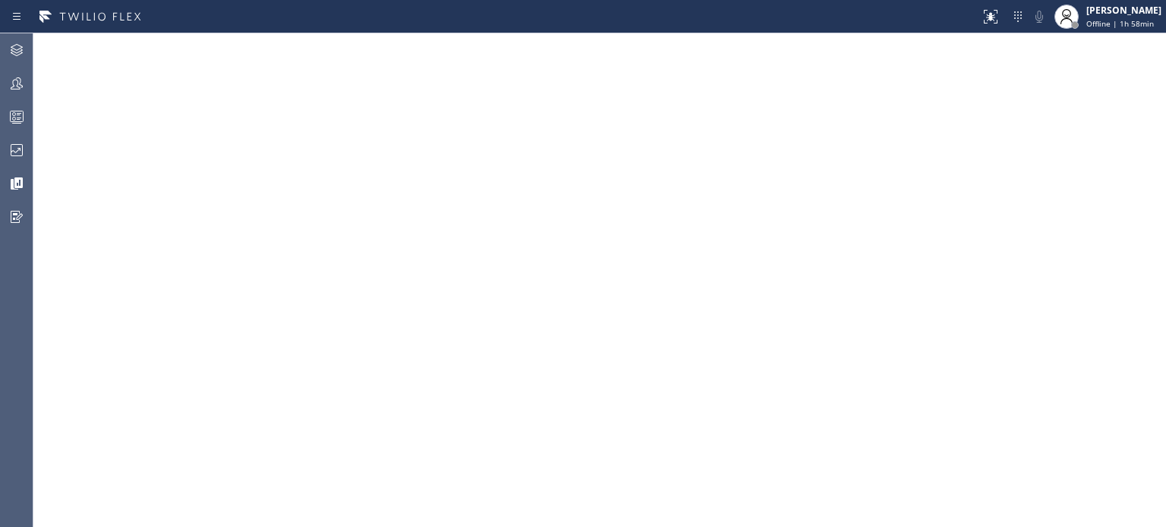
click at [24, 148] on icon at bounding box center [17, 150] width 18 height 18
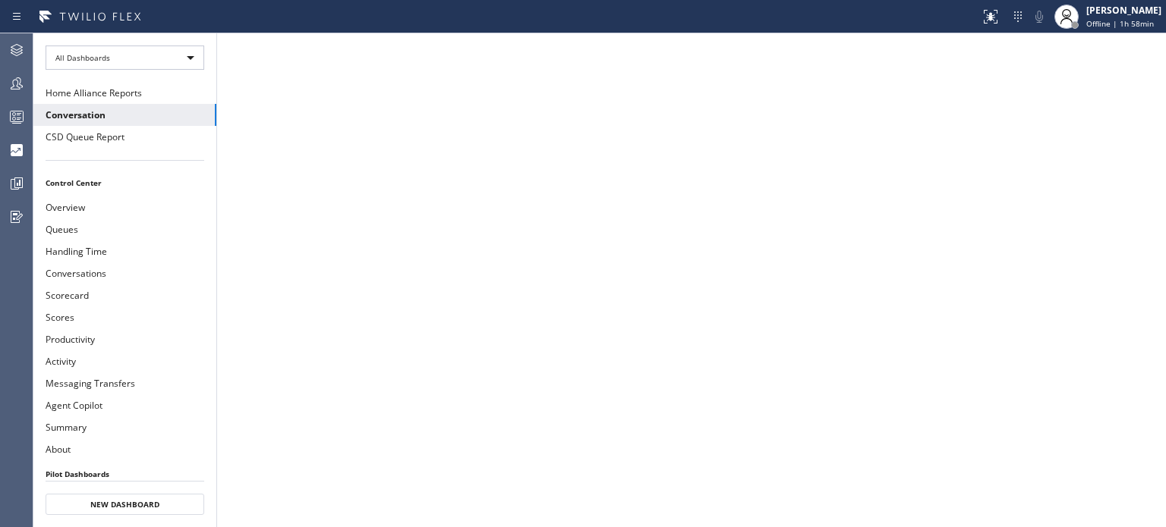
click at [18, 154] on icon at bounding box center [17, 150] width 12 height 12
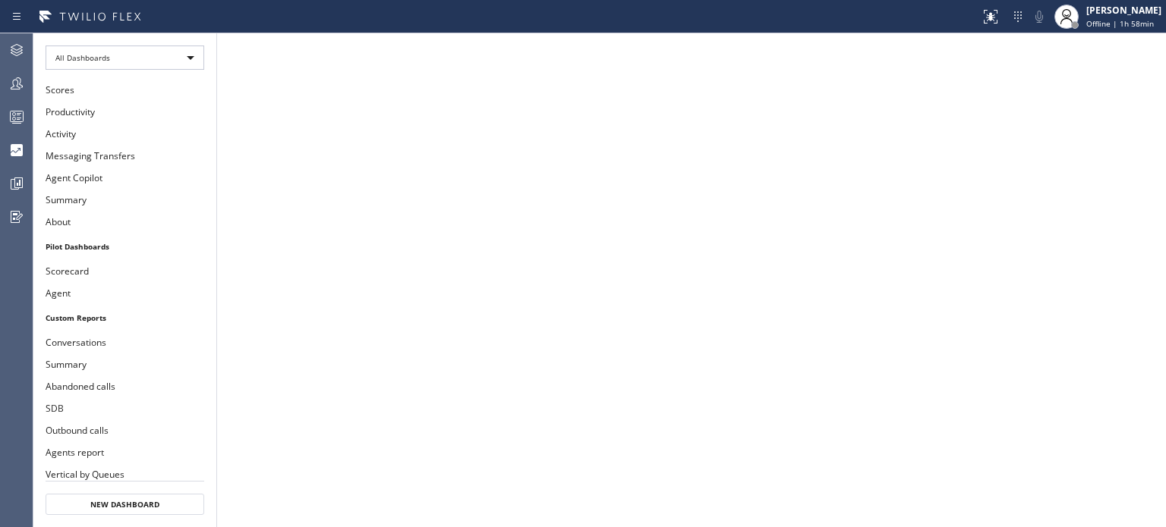
scroll to position [275, 0]
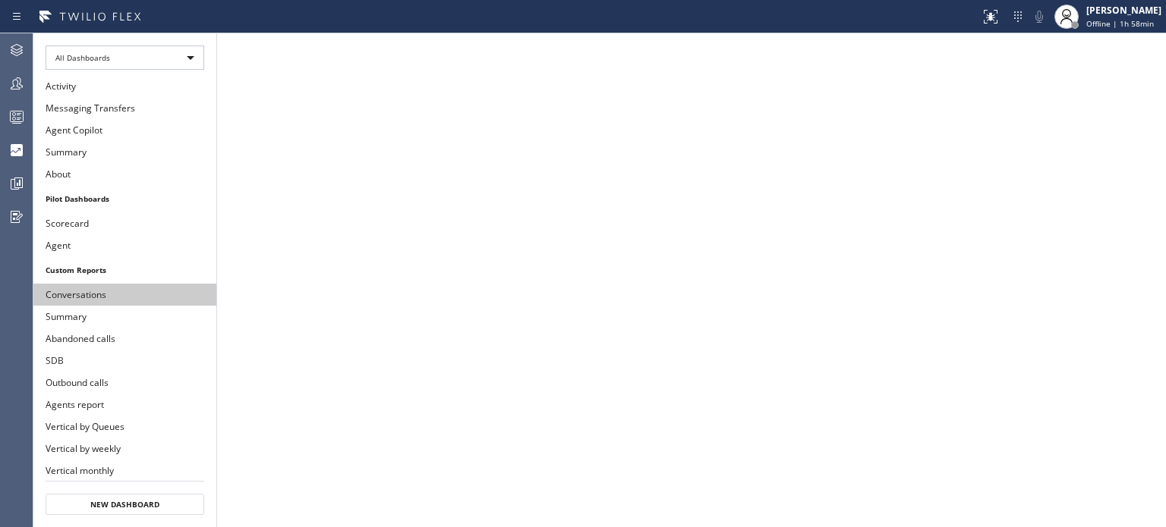
click at [125, 284] on button "Conversations" at bounding box center [124, 295] width 183 height 22
